Goal: Task Accomplishment & Management: Manage account settings

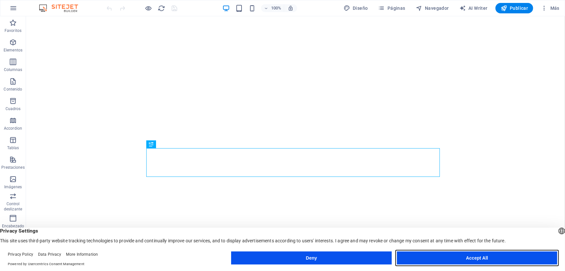
click at [472, 257] on button "Accept All" at bounding box center [477, 257] width 160 height 13
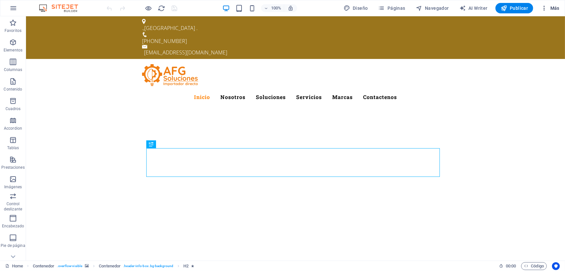
click at [554, 6] on span "Más" at bounding box center [550, 8] width 19 height 7
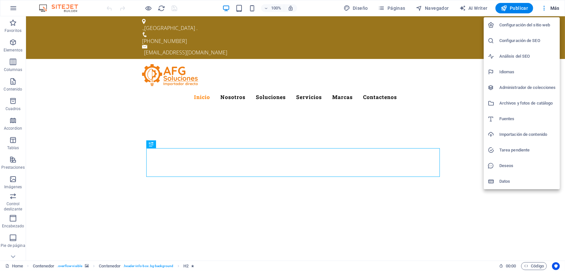
click at [508, 181] on h6 "Datos" at bounding box center [527, 181] width 57 height 8
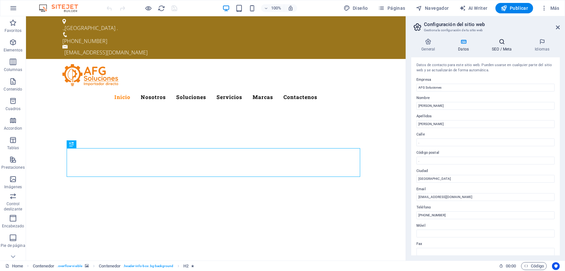
click at [504, 48] on h4 "SEO / Meta" at bounding box center [503, 45] width 43 height 14
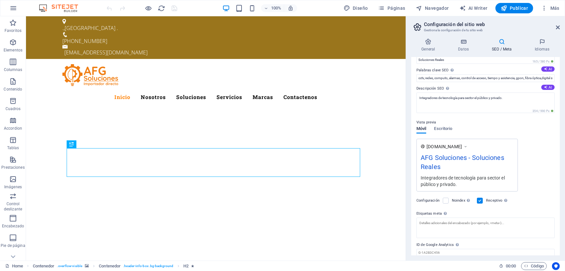
scroll to position [57, 0]
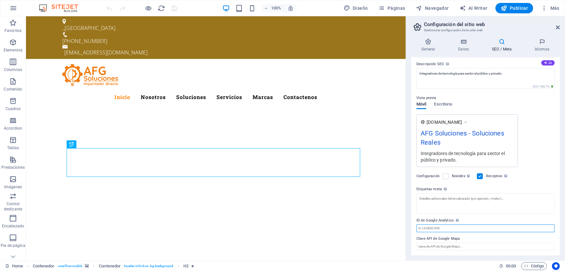
click at [433, 227] on input "ID de Google Analytics Añada únicamente el ID de Google Analytics. Incluimos el…" at bounding box center [486, 228] width 138 height 8
click at [444, 175] on label at bounding box center [446, 176] width 6 height 6
click at [0, 0] on input "Noindex Indica a los buscadores que no incluyan este sitio web en los resultado…" at bounding box center [0, 0] width 0 height 0
click at [444, 175] on label at bounding box center [446, 176] width 6 height 6
click at [0, 0] on input "Noindex Indica a los buscadores que no incluyan este sitio web en los resultado…" at bounding box center [0, 0] width 0 height 0
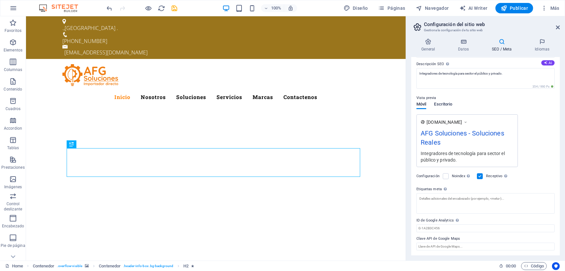
click at [450, 106] on span "Escritorio" at bounding box center [443, 104] width 18 height 9
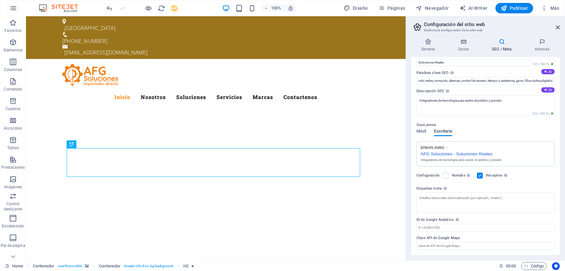
scroll to position [29, 0]
click at [421, 132] on span "Móvil" at bounding box center [422, 132] width 10 height 9
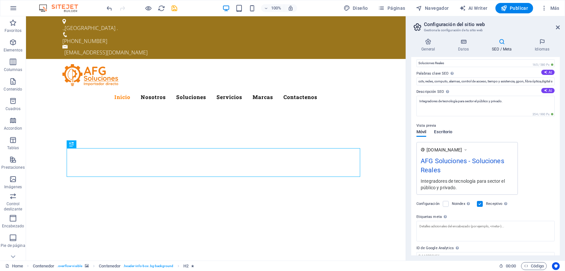
click at [442, 132] on span "Escritorio" at bounding box center [443, 132] width 18 height 9
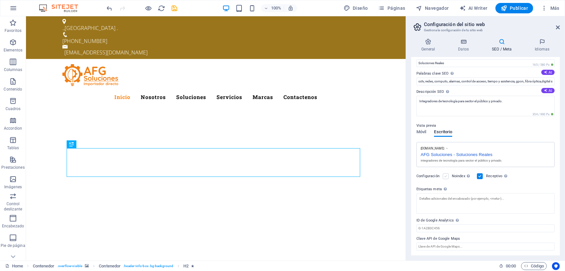
click at [444, 176] on label at bounding box center [446, 176] width 6 height 6
click at [0, 0] on input "Noindex Indica a los buscadores que no incluyan este sitio web en los resultado…" at bounding box center [0, 0] width 0 height 0
click at [444, 176] on label at bounding box center [446, 176] width 6 height 6
click at [0, 0] on input "Noindex Indica a los buscadores que no incluyan este sitio web en los resultado…" at bounding box center [0, 0] width 0 height 0
click at [463, 200] on textarea "Etiquetas meta Introduce aquí el código HTML que se incluirá en las etiquetas d…" at bounding box center [486, 203] width 138 height 20
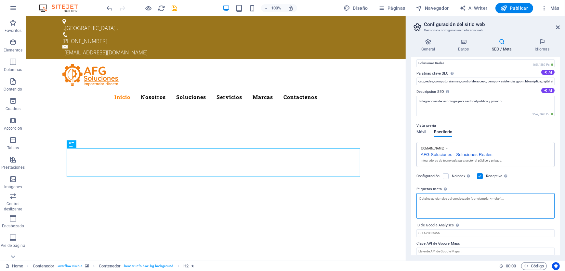
click at [451, 203] on textarea "Etiquetas meta Introduce aquí el código HTML que se incluirá en las etiquetas d…" at bounding box center [486, 205] width 138 height 25
paste textarea "<!-- Meta Pixel Code --> <script> !function(f,b,e,v,n,t,s) {if(f.fbq)return;n=f…"
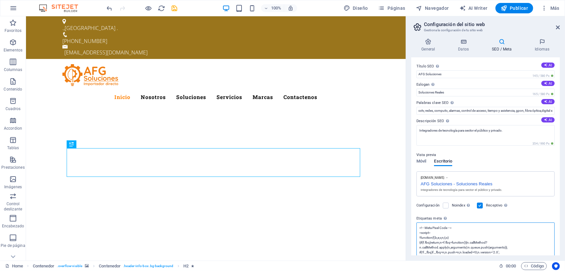
scroll to position [102, 0]
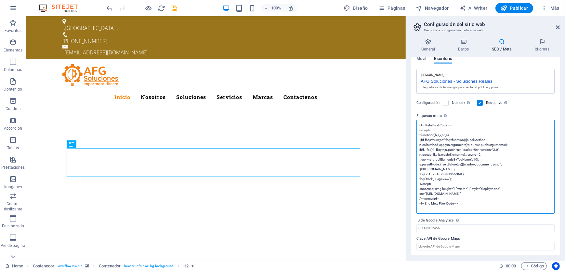
type textarea "<!-- Meta Pixel Code --> <script> !function(f,b,e,v,n,t,s) {if(f.fbq)return;n=f…"
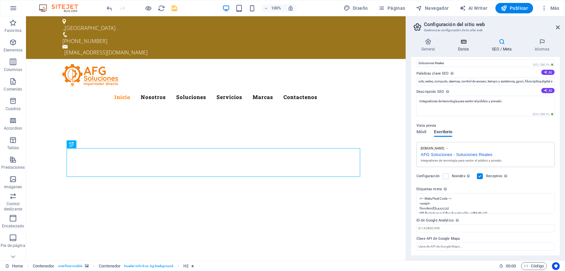
click at [469, 46] on h4 "Datos" at bounding box center [465, 45] width 34 height 14
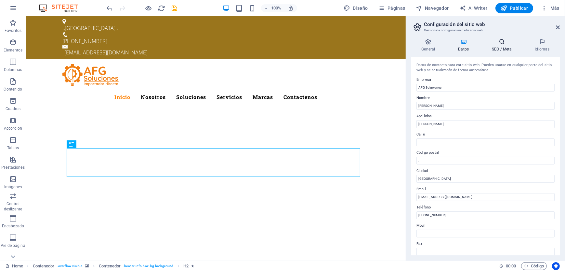
click at [503, 47] on h4 "SEO / Meta" at bounding box center [503, 45] width 43 height 14
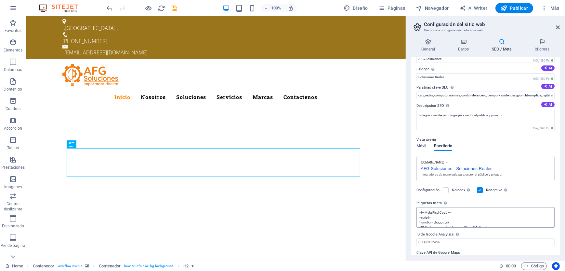
scroll to position [68, 0]
click at [519, 6] on span "Publicar" at bounding box center [515, 8] width 28 height 7
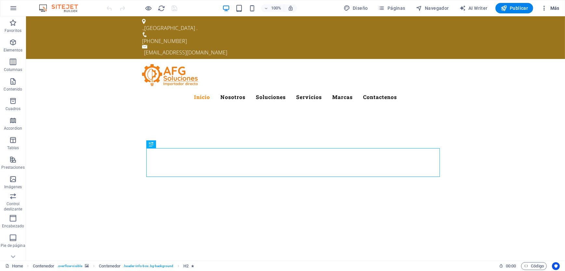
click at [551, 4] on button "Más" at bounding box center [550, 8] width 24 height 10
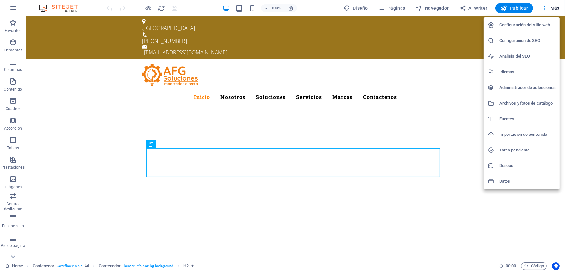
click at [504, 182] on h6 "Datos" at bounding box center [527, 181] width 57 height 8
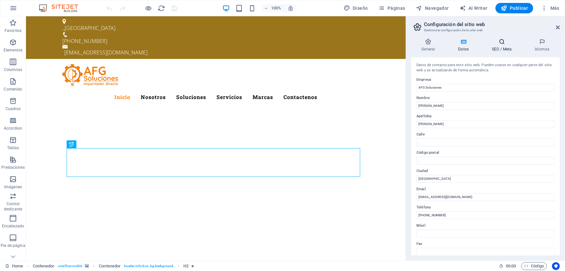
click at [497, 44] on icon at bounding box center [502, 41] width 40 height 7
